Goal: Find contact information: Find contact information

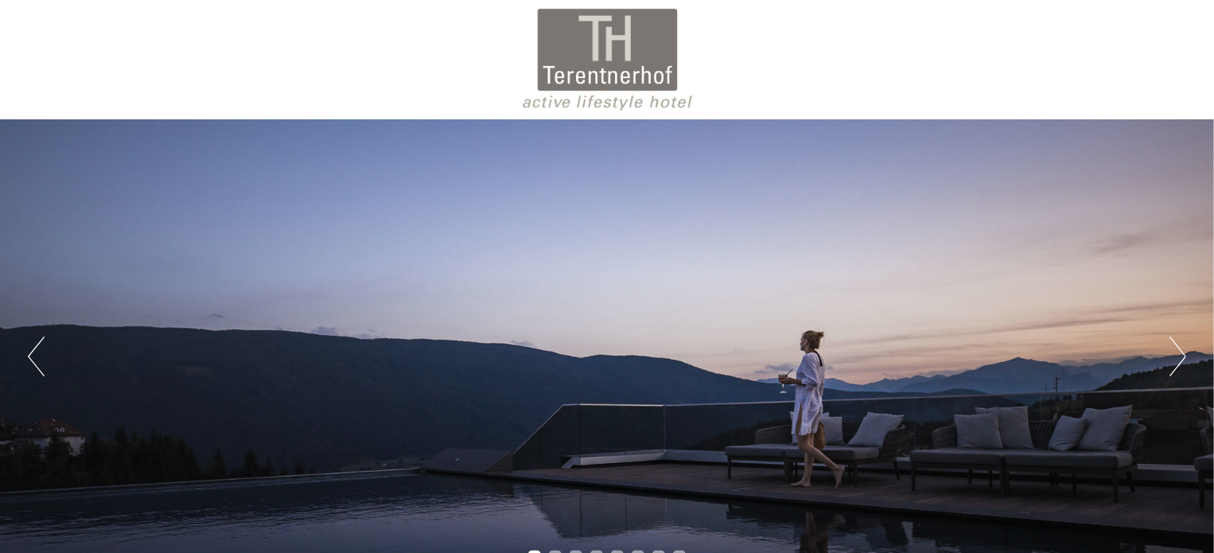
click at [1174, 385] on div "Previous Next 1 2 3 4 5 6 7 8" at bounding box center [607, 356] width 1214 height 474
click at [1173, 368] on button "Next" at bounding box center [1177, 356] width 17 height 40
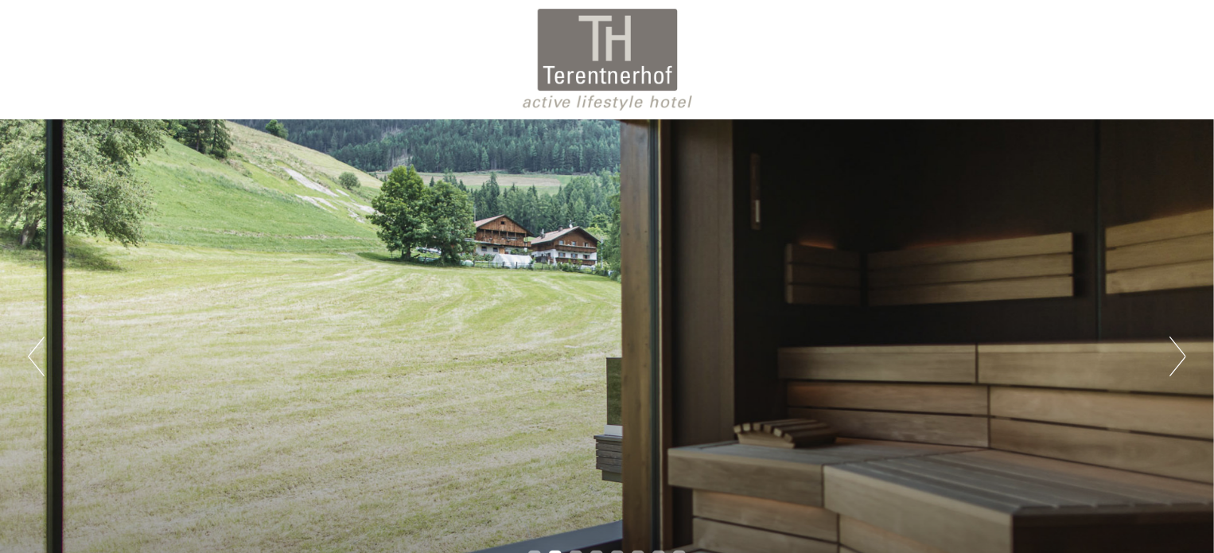
click at [1182, 361] on button "Next" at bounding box center [1177, 356] width 17 height 40
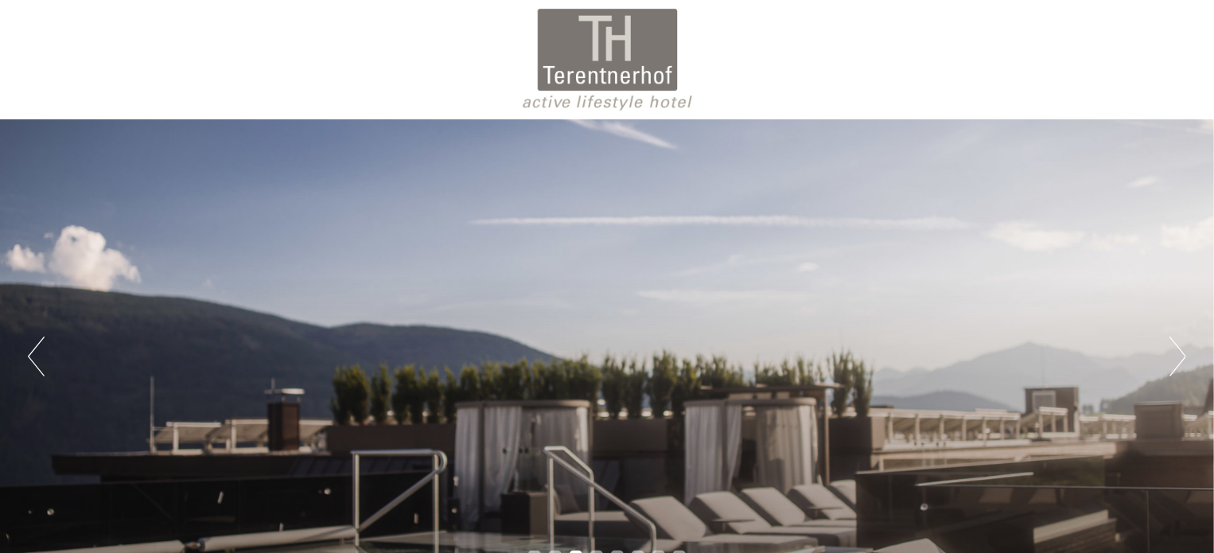
click at [1182, 366] on button "Next" at bounding box center [1177, 356] width 17 height 40
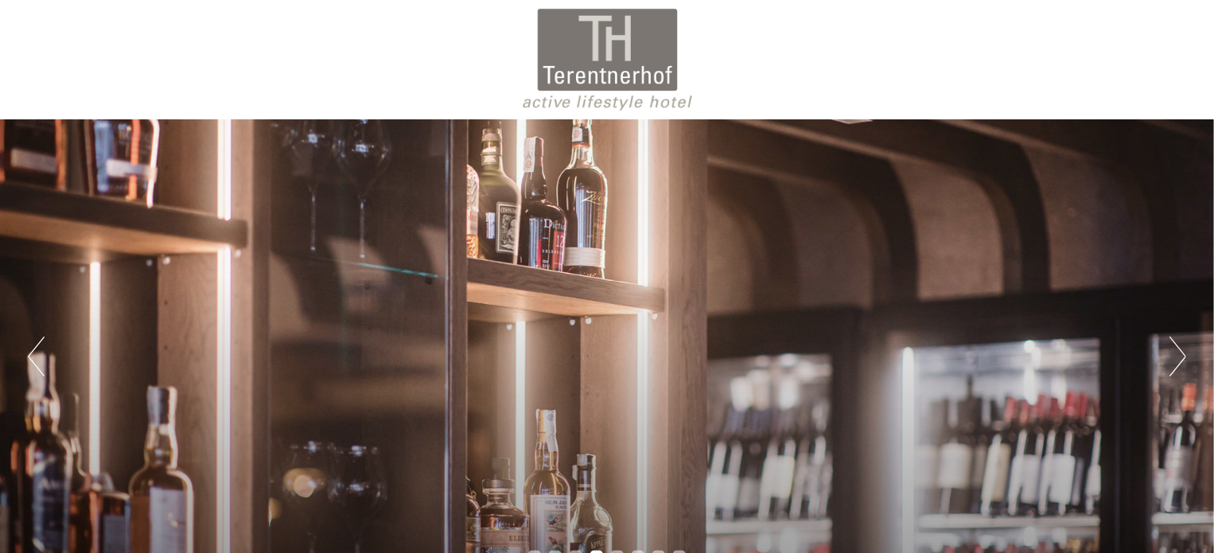
click at [1184, 360] on button "Next" at bounding box center [1177, 356] width 17 height 40
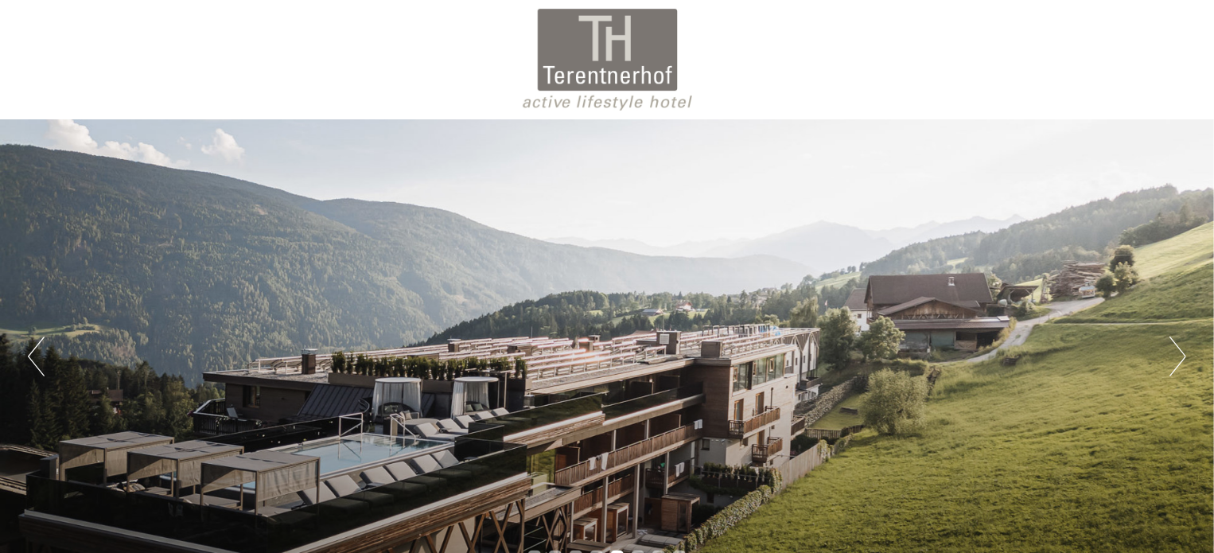
click at [1183, 366] on button "Next" at bounding box center [1177, 356] width 17 height 40
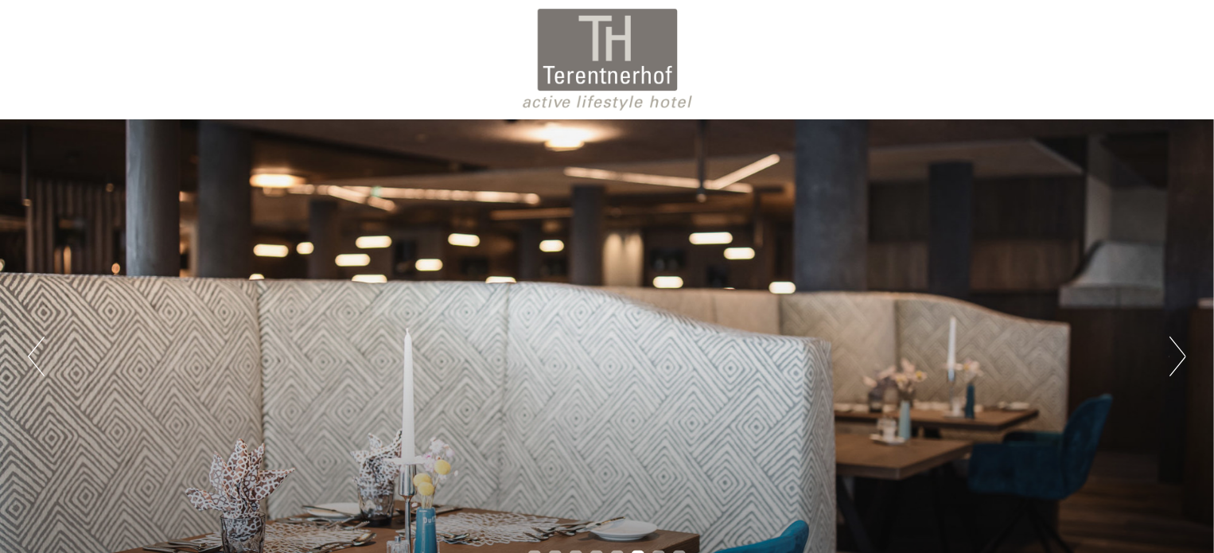
click at [33, 344] on button "Previous" at bounding box center [36, 356] width 17 height 40
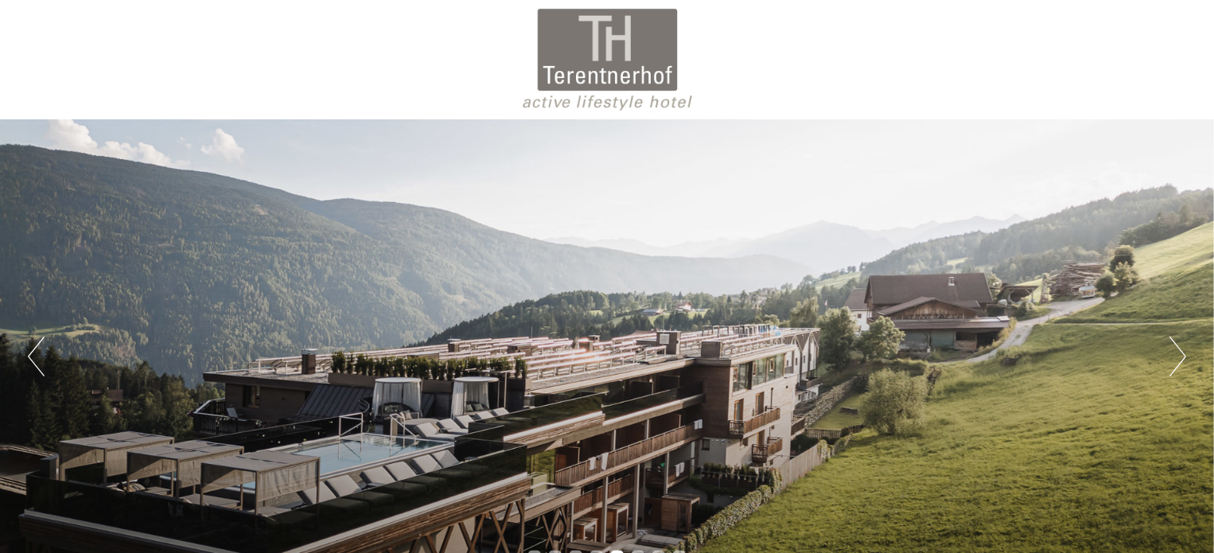
click at [1183, 350] on button "Next" at bounding box center [1177, 356] width 17 height 40
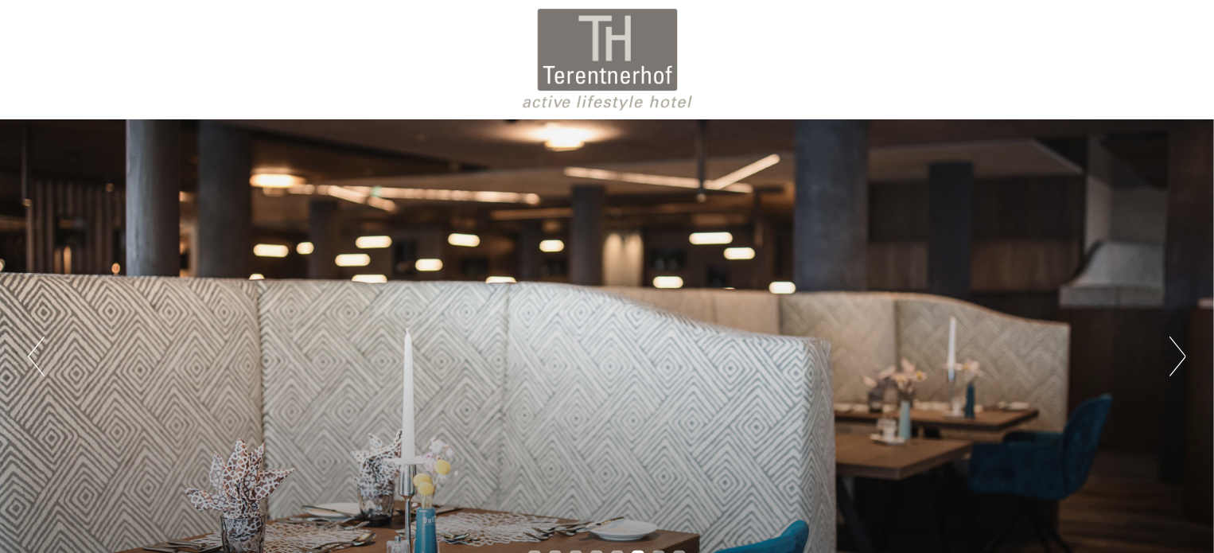
click at [1184, 348] on button "Next" at bounding box center [1177, 356] width 17 height 40
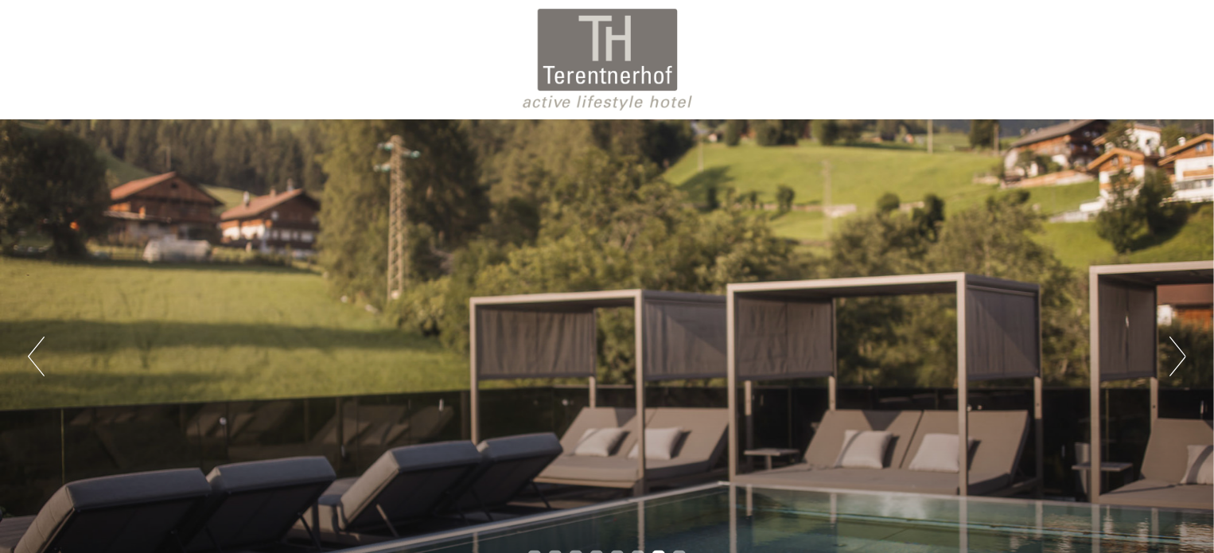
click at [1182, 343] on button "Next" at bounding box center [1177, 356] width 17 height 40
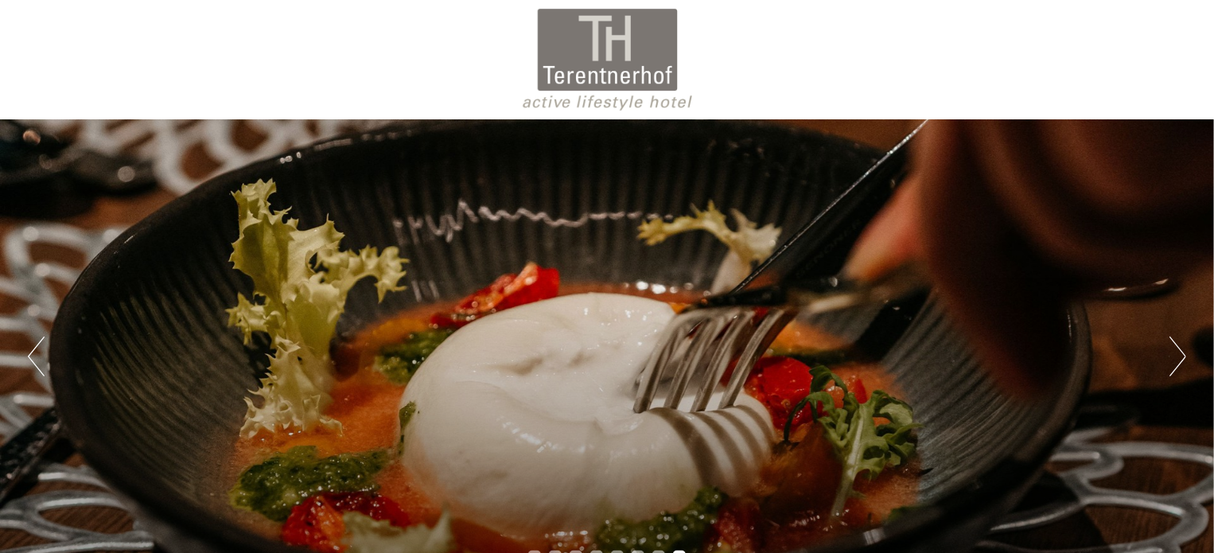
click at [1183, 355] on button "Next" at bounding box center [1177, 356] width 17 height 40
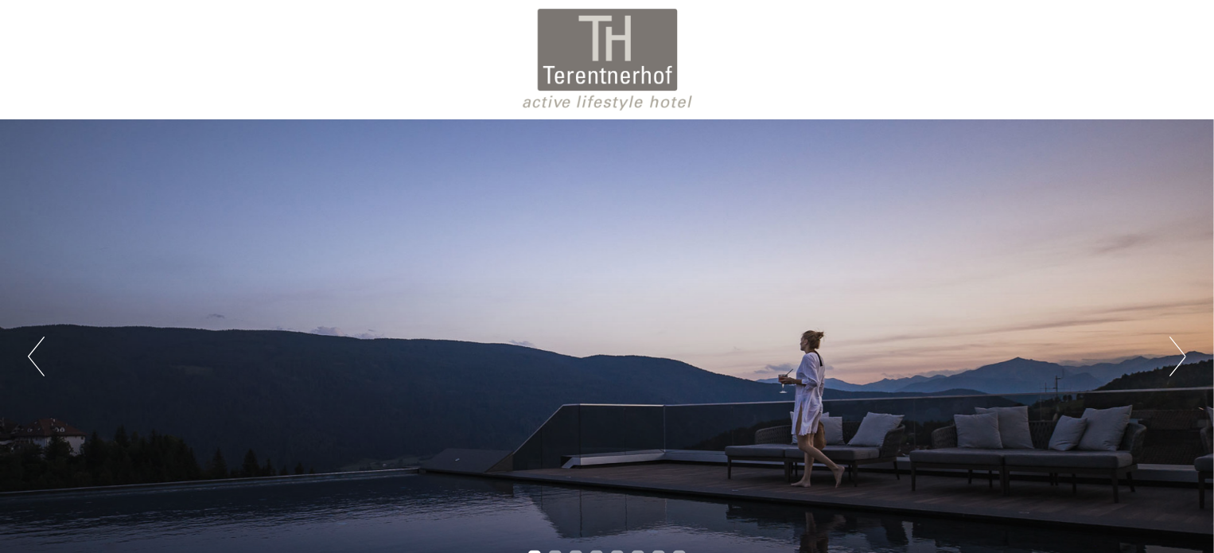
click at [1184, 348] on button "Next" at bounding box center [1177, 356] width 17 height 40
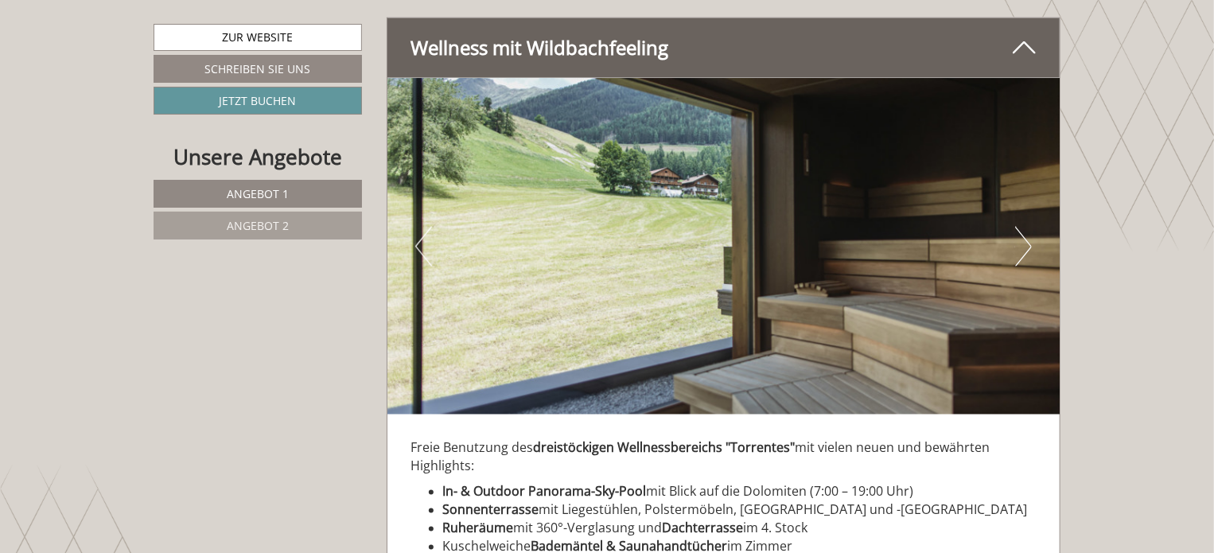
scroll to position [4180, 0]
click at [1018, 226] on button "Next" at bounding box center [1023, 246] width 17 height 40
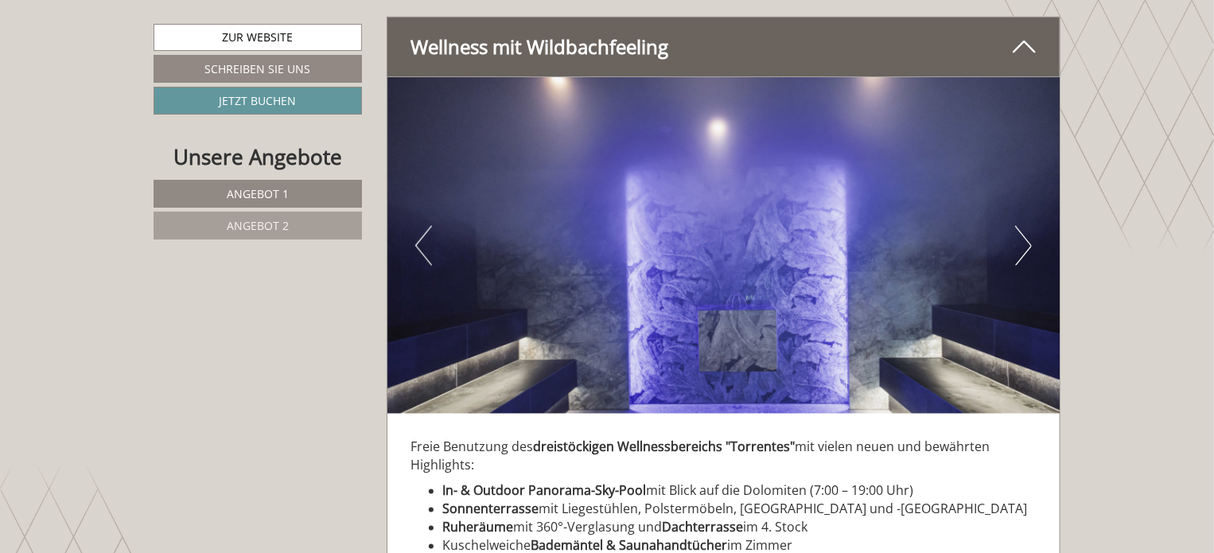
click at [1028, 231] on button "Next" at bounding box center [1023, 246] width 17 height 40
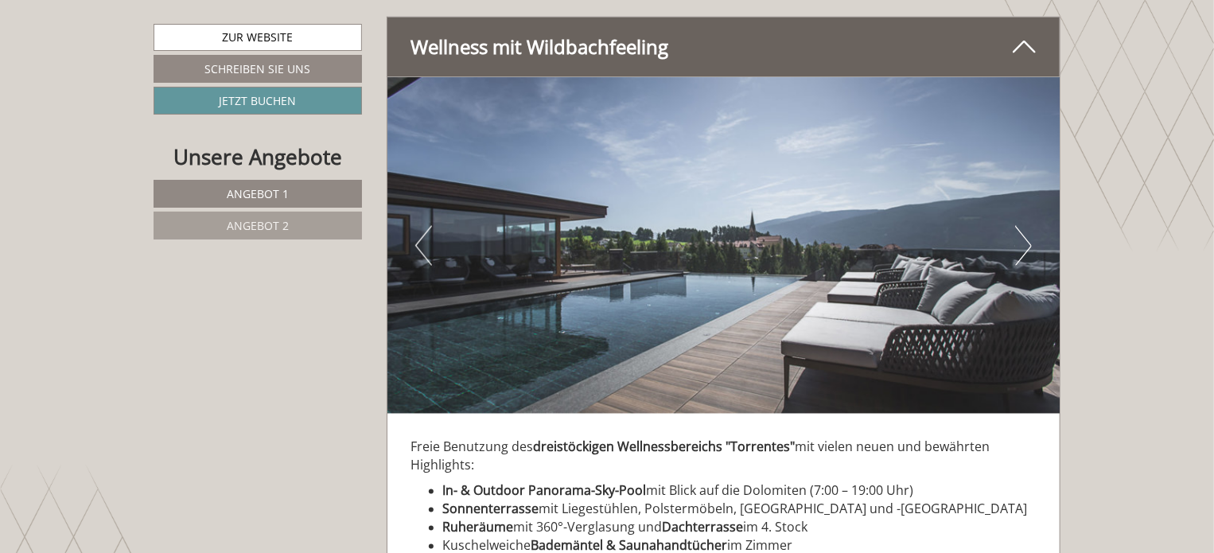
click at [1021, 228] on button "Next" at bounding box center [1023, 246] width 17 height 40
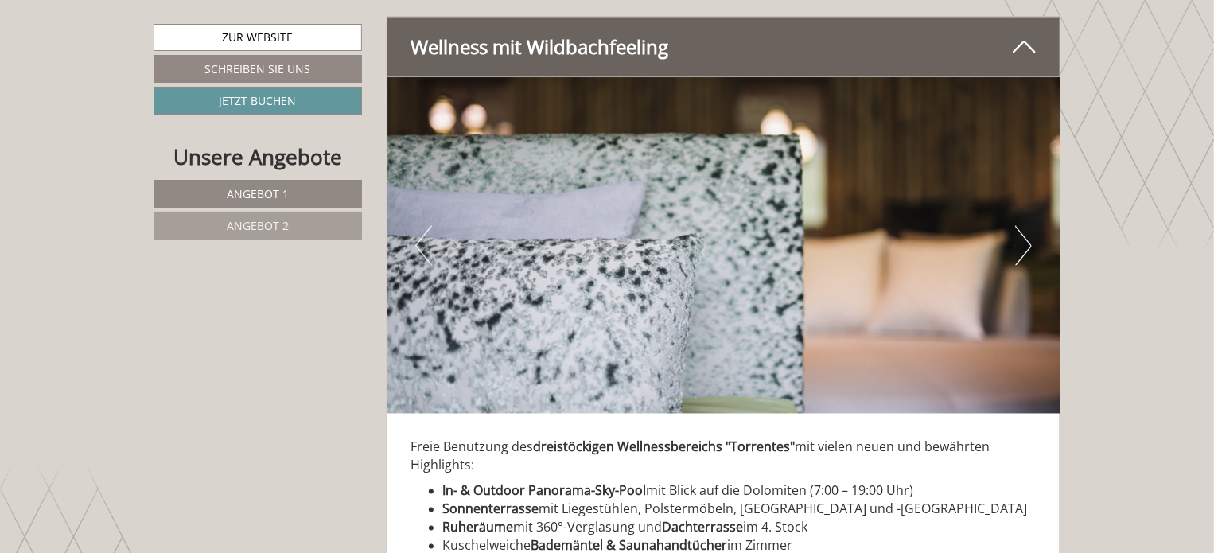
click at [1026, 229] on button "Next" at bounding box center [1023, 246] width 17 height 40
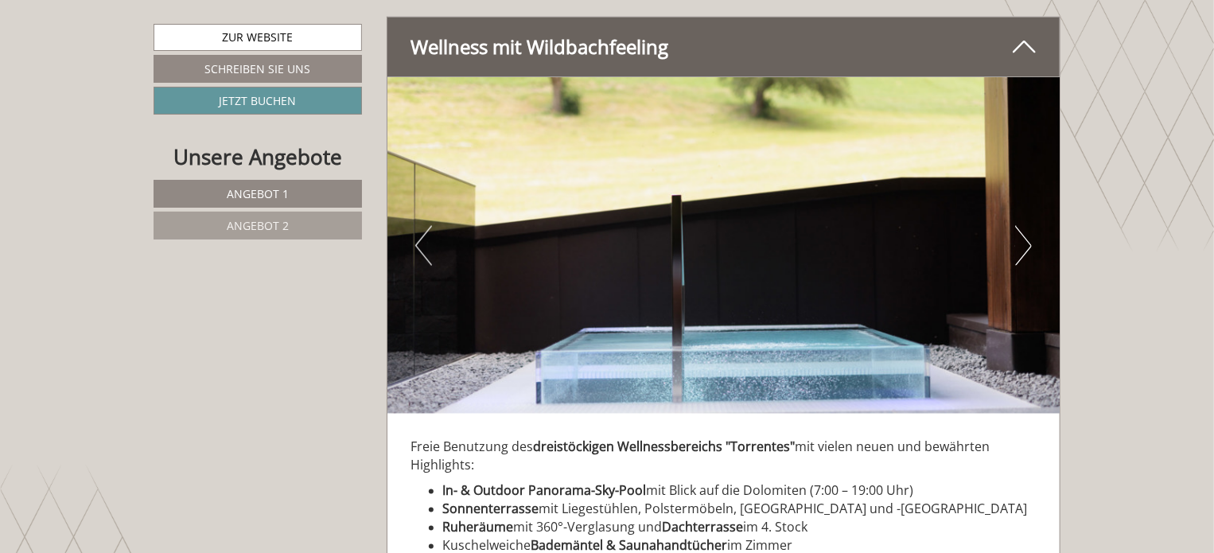
click at [1029, 229] on button "Next" at bounding box center [1023, 246] width 17 height 40
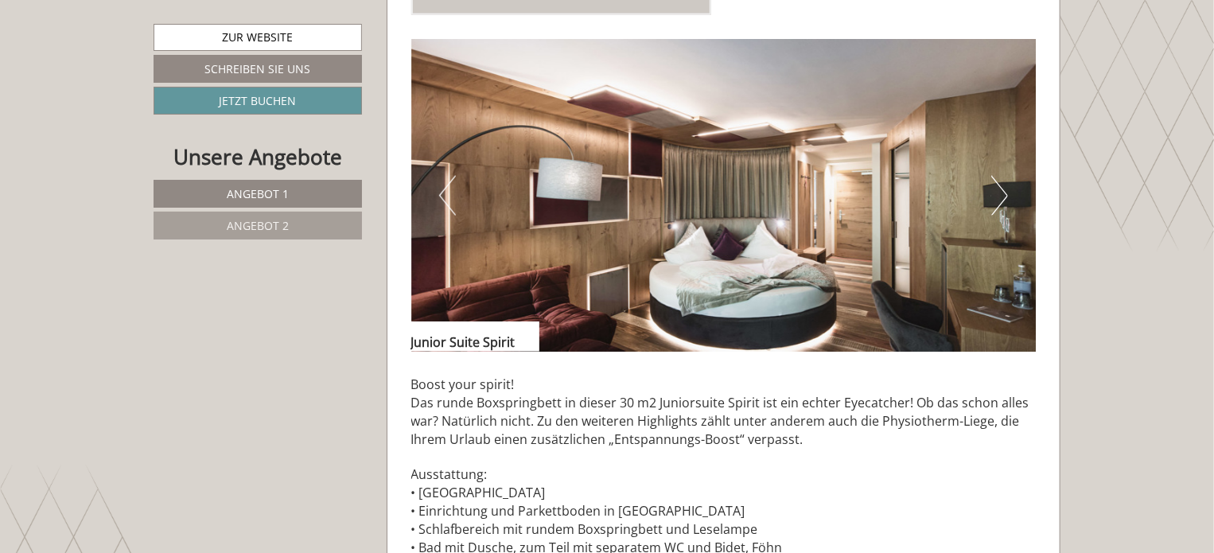
scroll to position [1044, 0]
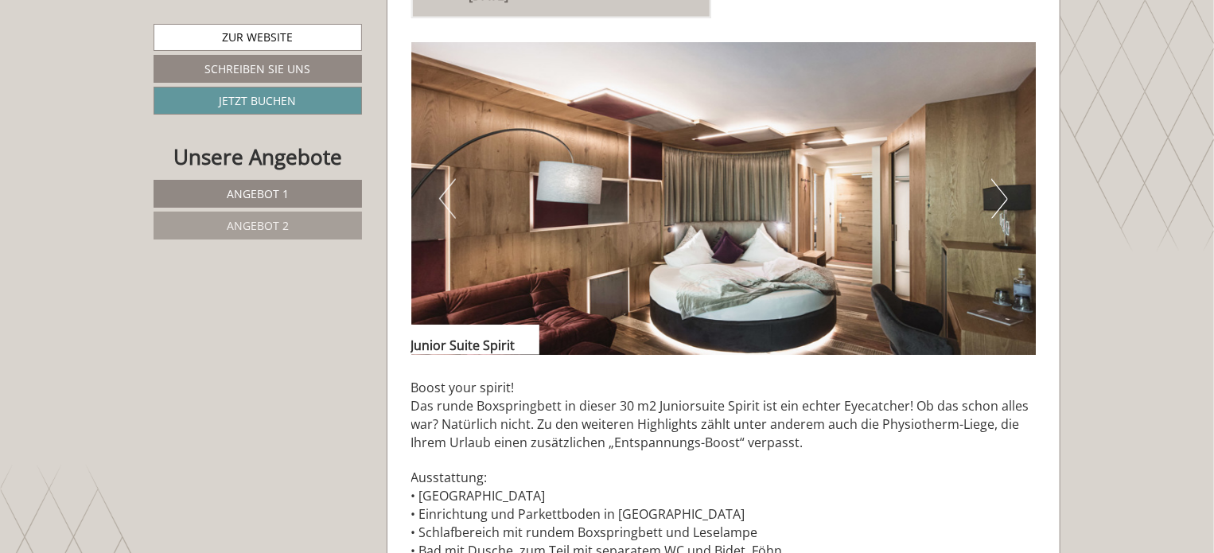
click at [1012, 192] on img at bounding box center [723, 198] width 625 height 313
click at [991, 216] on button "Next" at bounding box center [999, 199] width 17 height 40
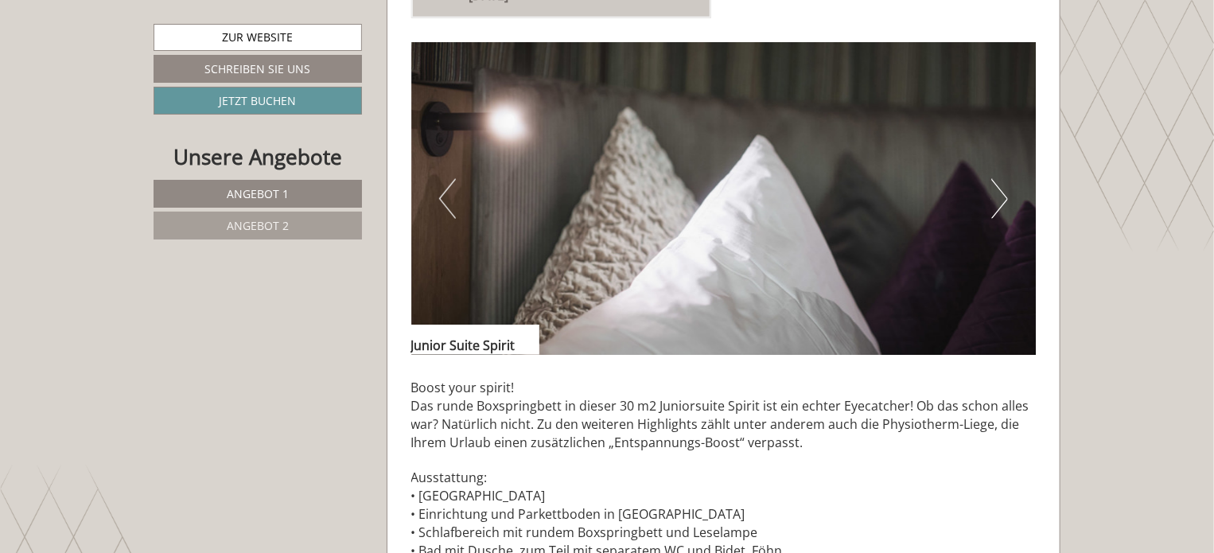
click at [990, 217] on img at bounding box center [723, 198] width 625 height 313
click at [994, 205] on button "Next" at bounding box center [999, 199] width 17 height 40
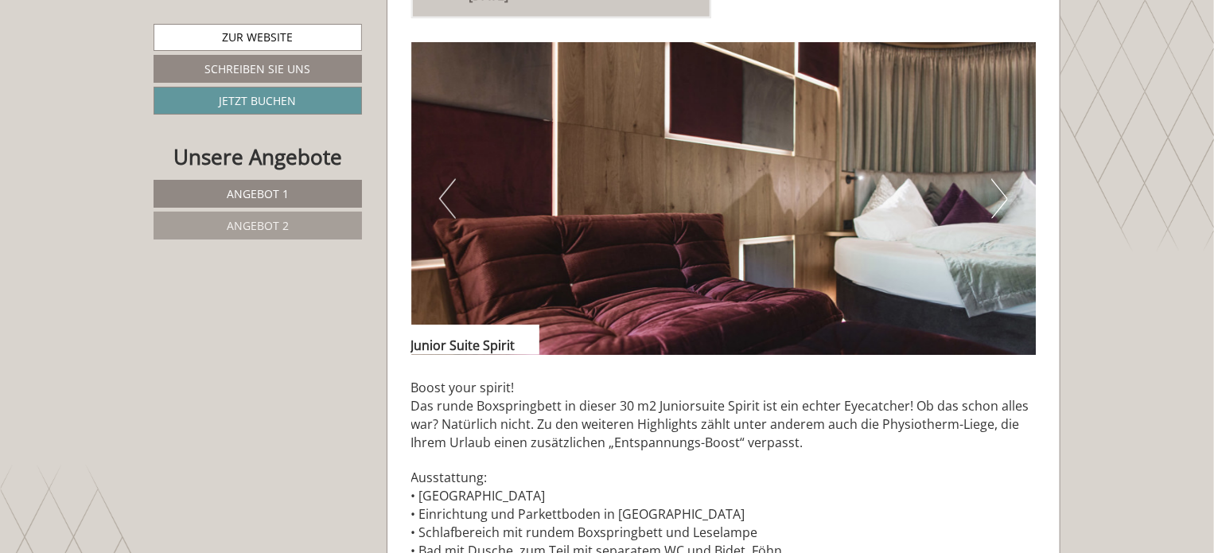
click at [998, 208] on button "Next" at bounding box center [999, 199] width 17 height 40
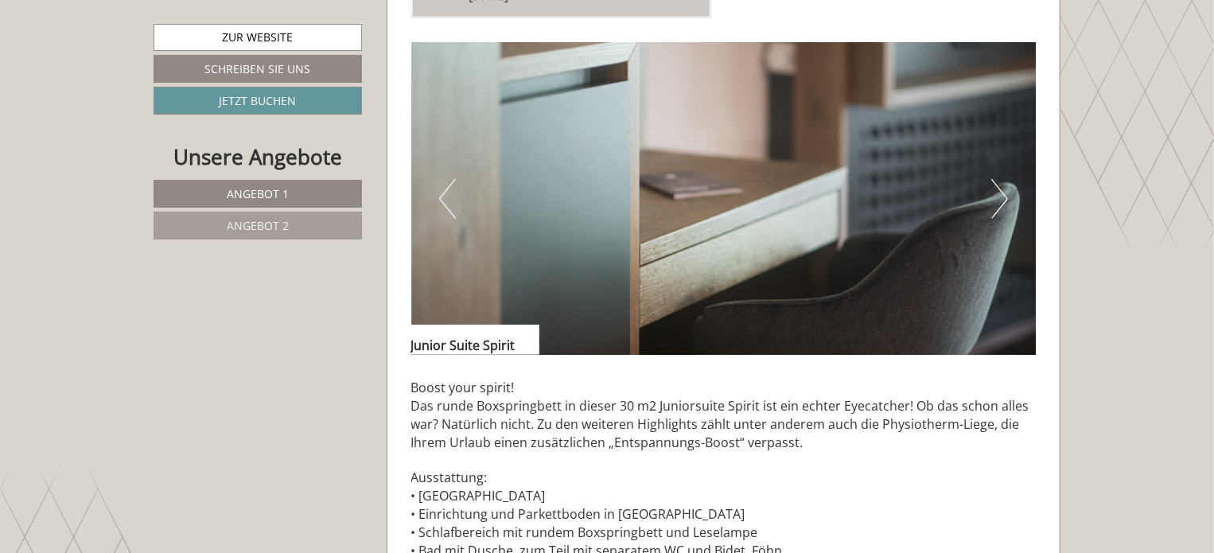
click at [1004, 210] on button "Next" at bounding box center [999, 199] width 17 height 40
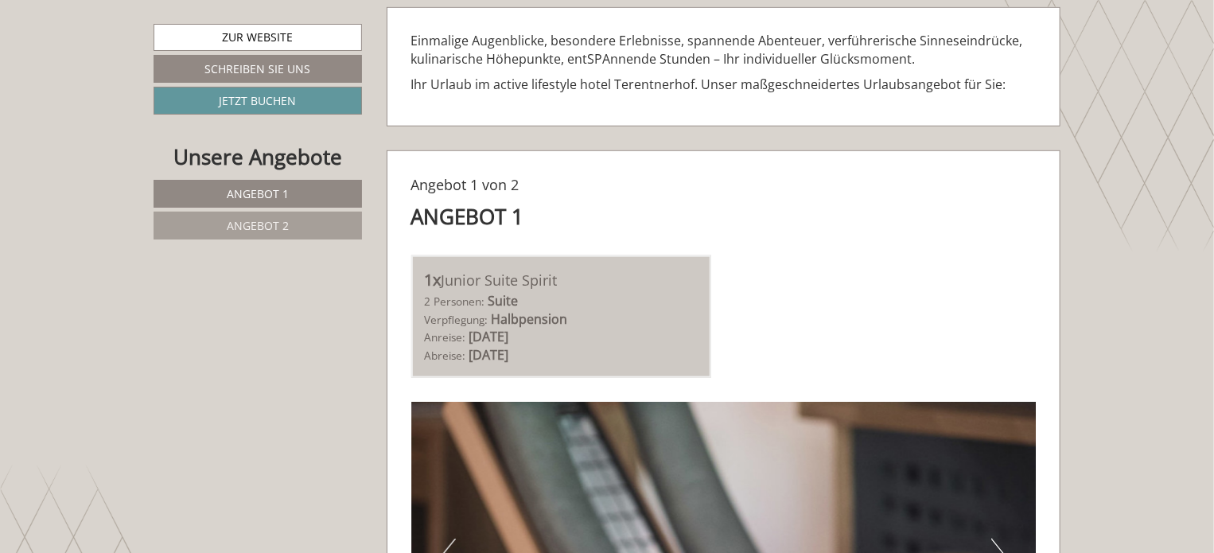
scroll to position [683, 0]
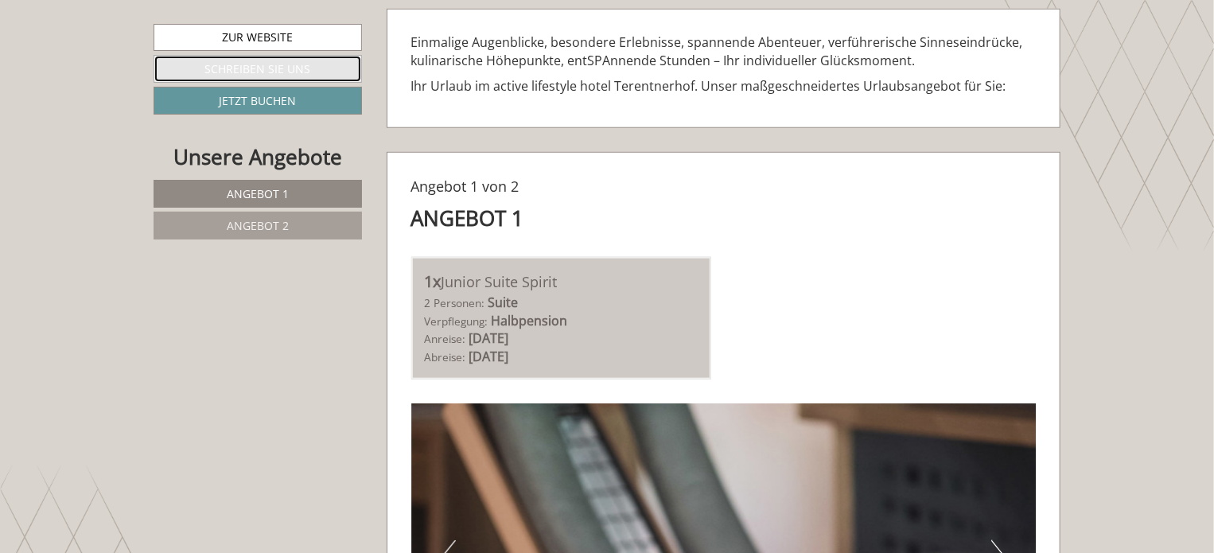
click at [328, 70] on link "Schreiben Sie uns" at bounding box center [258, 69] width 208 height 28
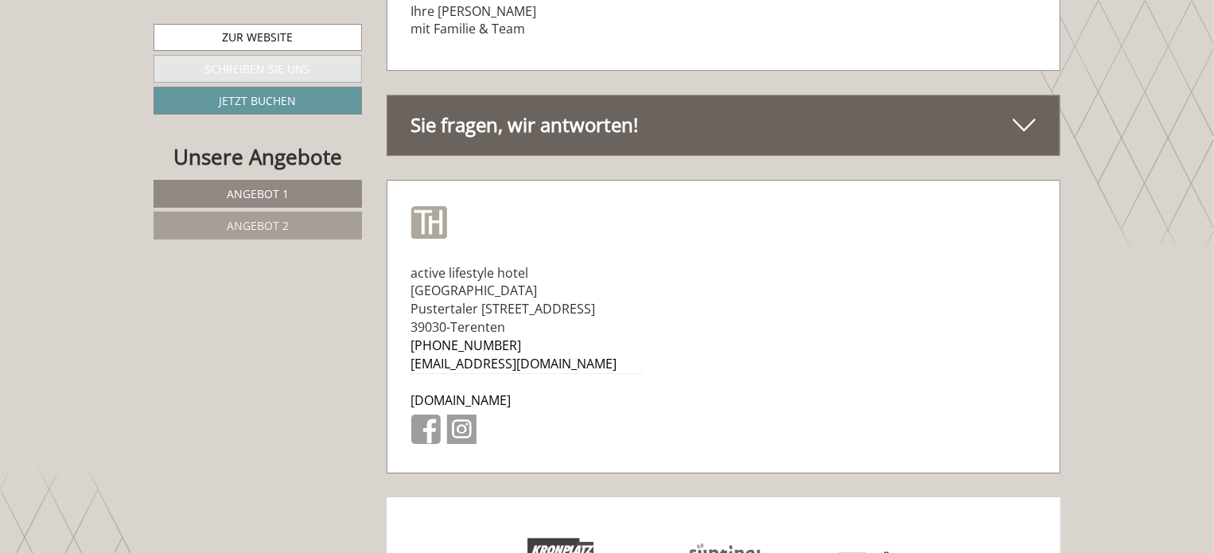
scroll to position [8612, 0]
